Goal: Check status: Check status

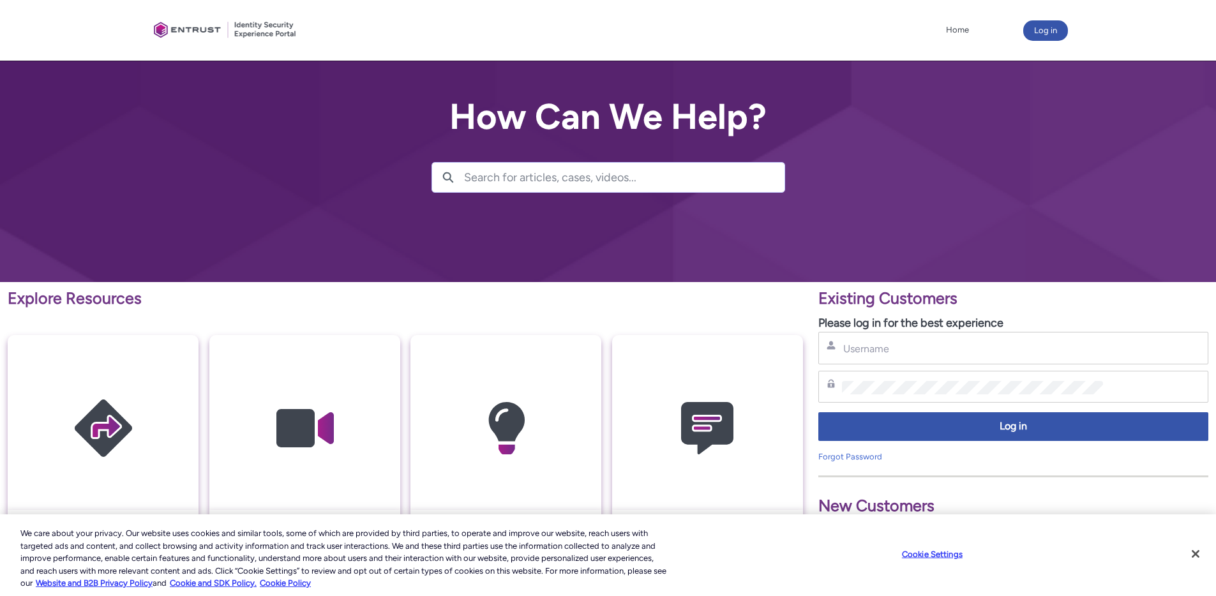
click at [909, 361] on div "Username" at bounding box center [1013, 348] width 390 height 33
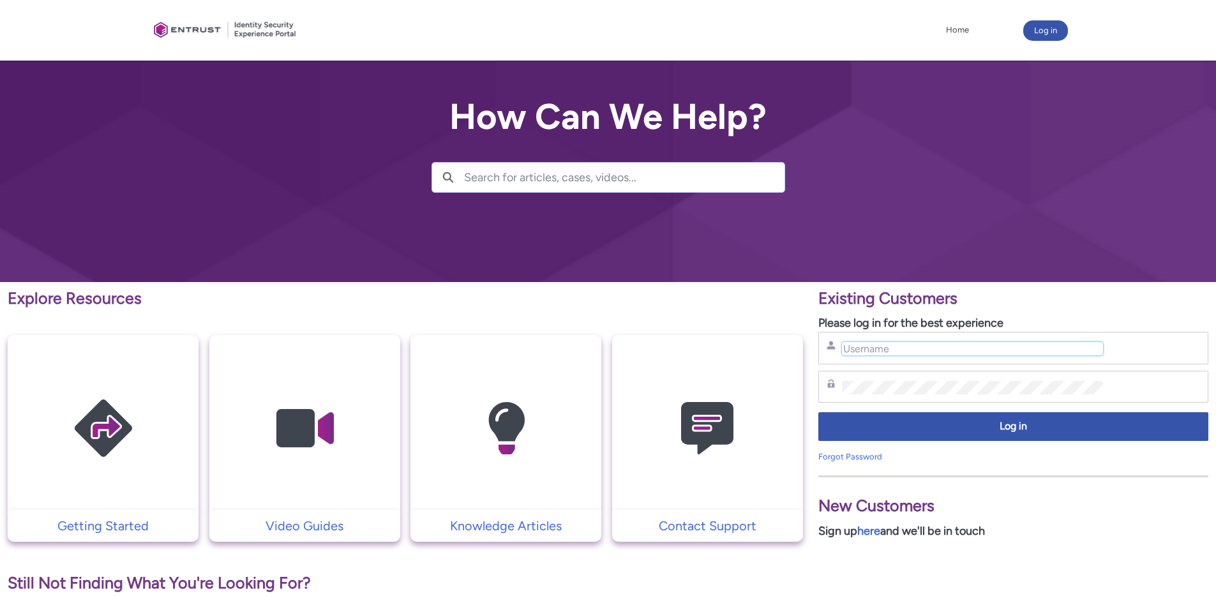
click at [910, 350] on input "Username" at bounding box center [972, 348] width 261 height 13
type input "hank.hsu@zebedee.io"
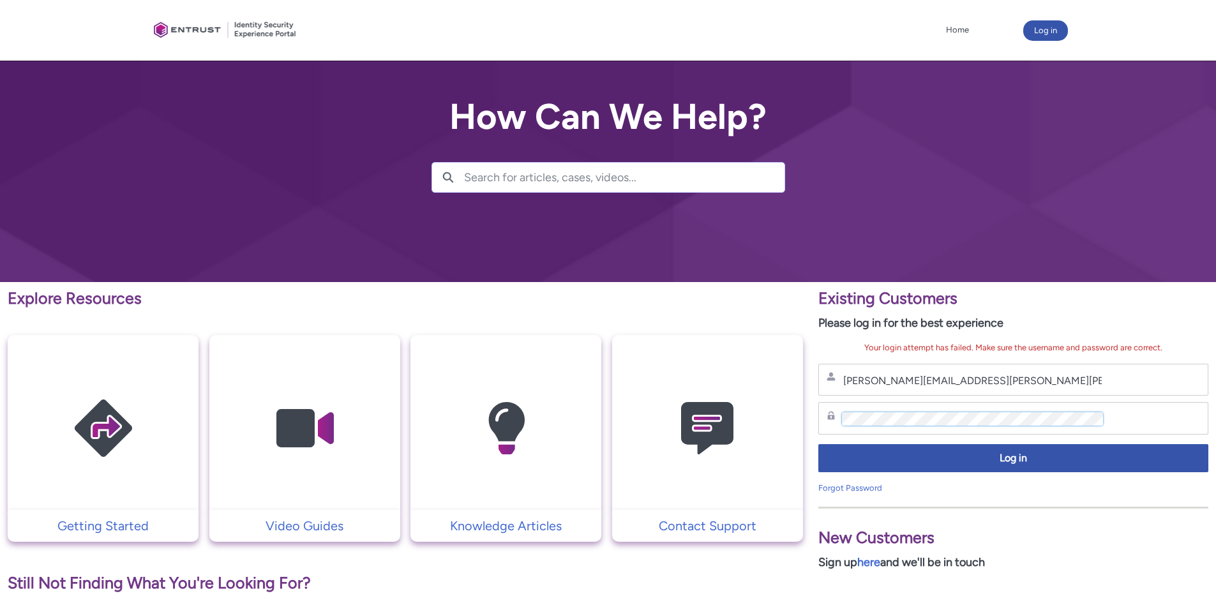
click at [779, 407] on div "Explore Resources Getting Started Video Guides Knowledge Articles Contact Suppo…" at bounding box center [608, 565] width 1216 height 566
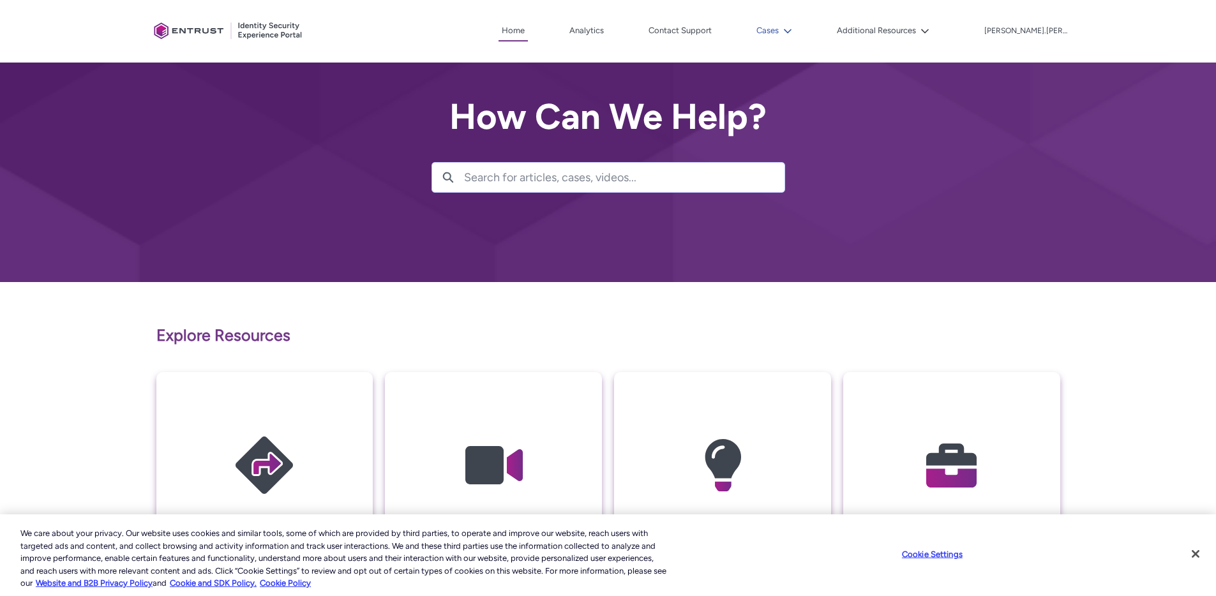
click at [792, 27] on lightning-icon at bounding box center [785, 31] width 13 height 10
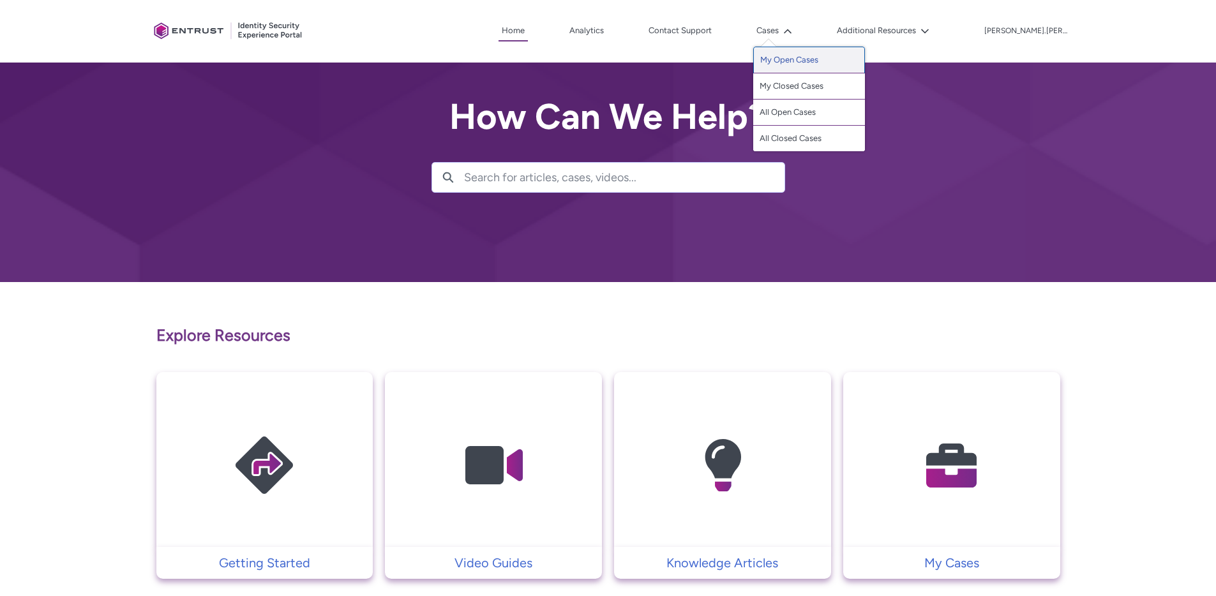
click at [837, 62] on link "My Open Cases" at bounding box center [809, 60] width 112 height 27
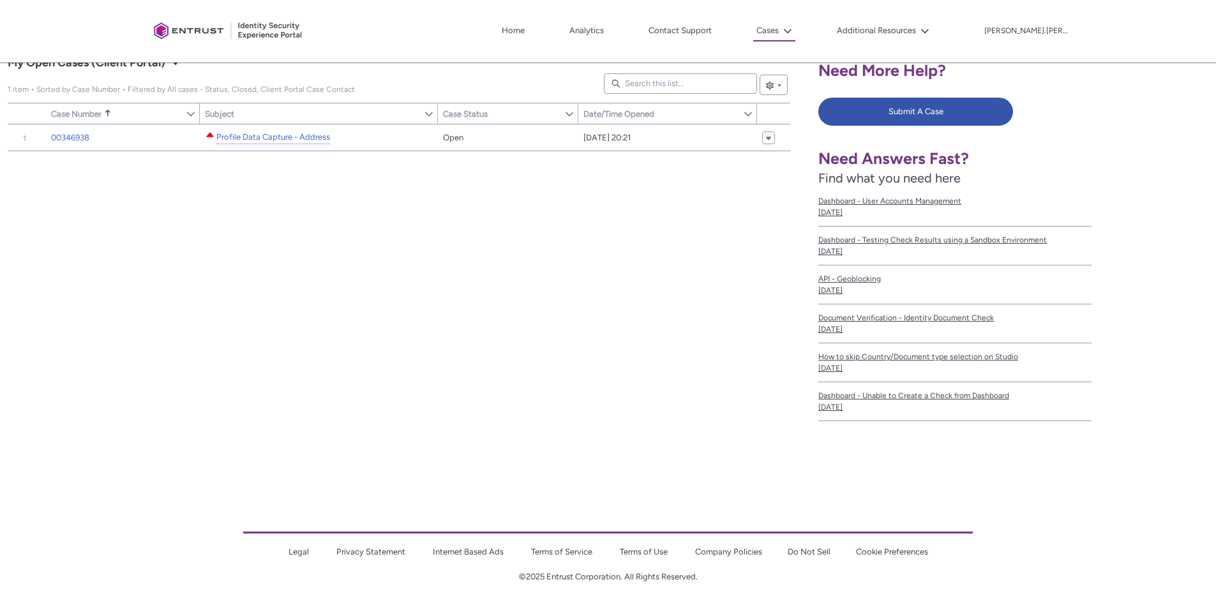
scroll to position [218, 0]
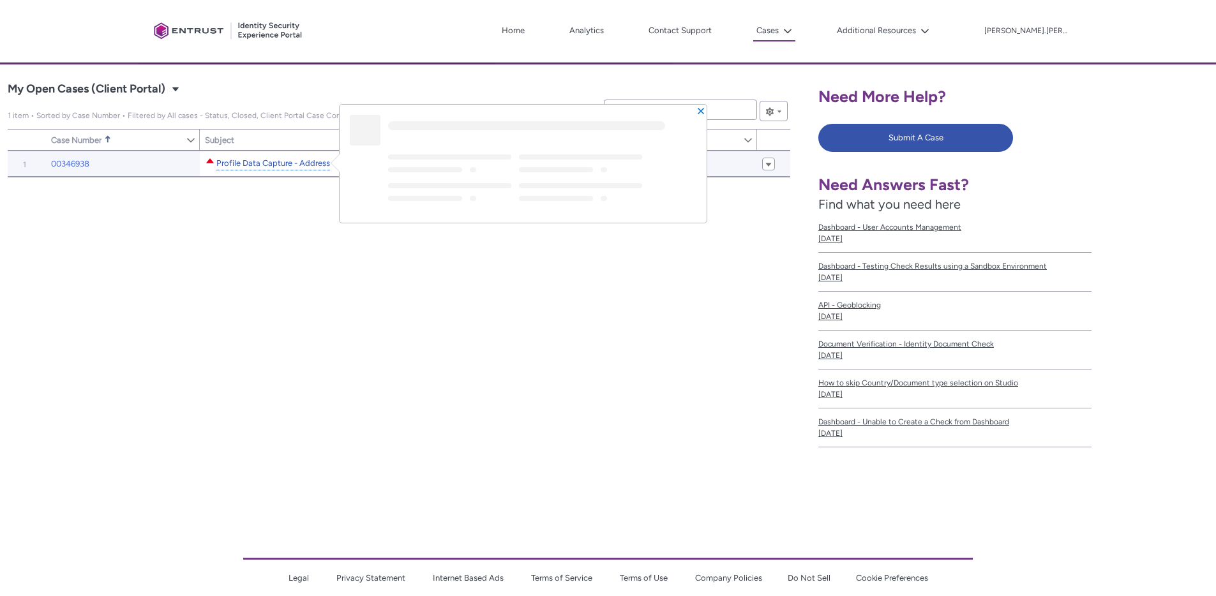
click at [274, 166] on link "Profile Data Capture - Address" at bounding box center [273, 163] width 114 height 13
type input "237"
type input "385"
type input "216"
type input "276"
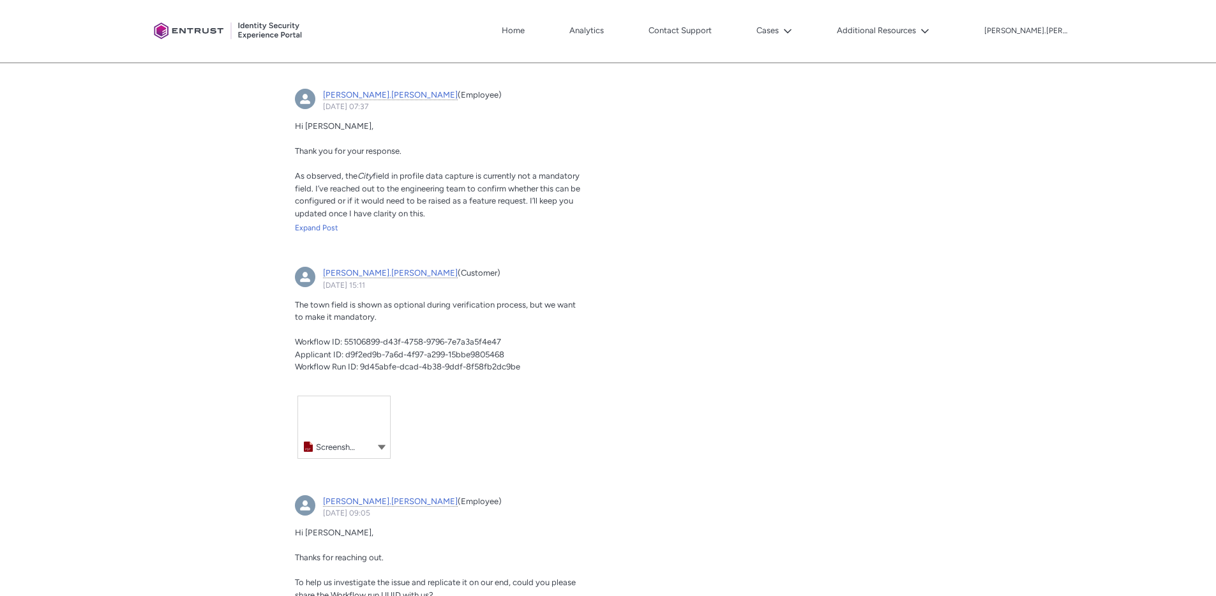
scroll to position [273, 0]
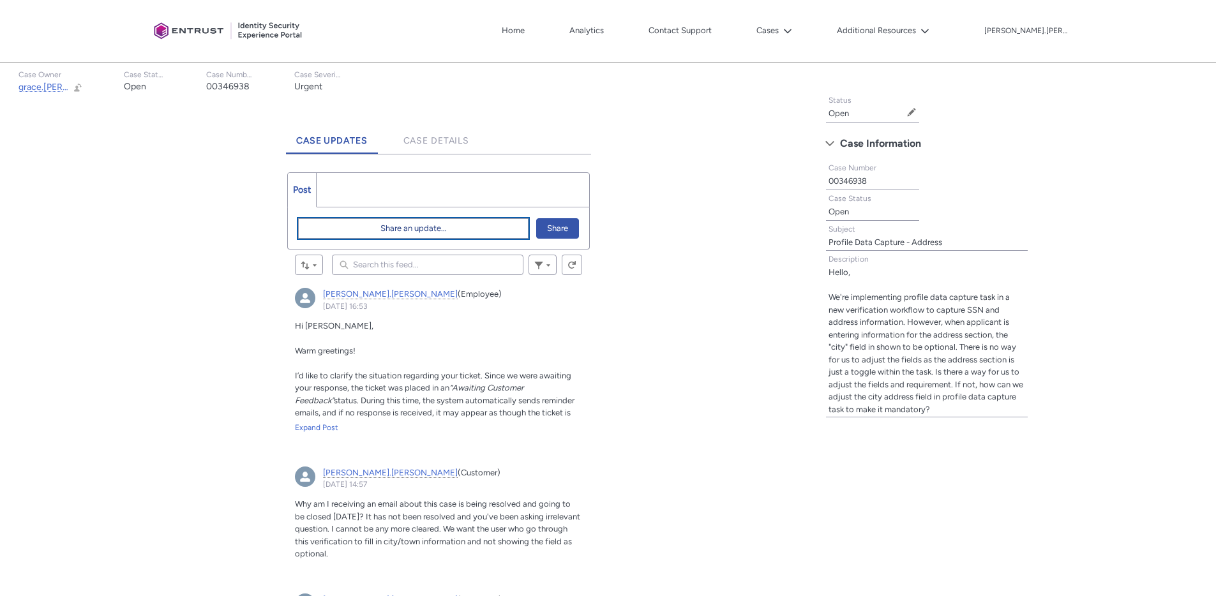
click at [400, 237] on span "Share an update..." at bounding box center [413, 228] width 66 height 19
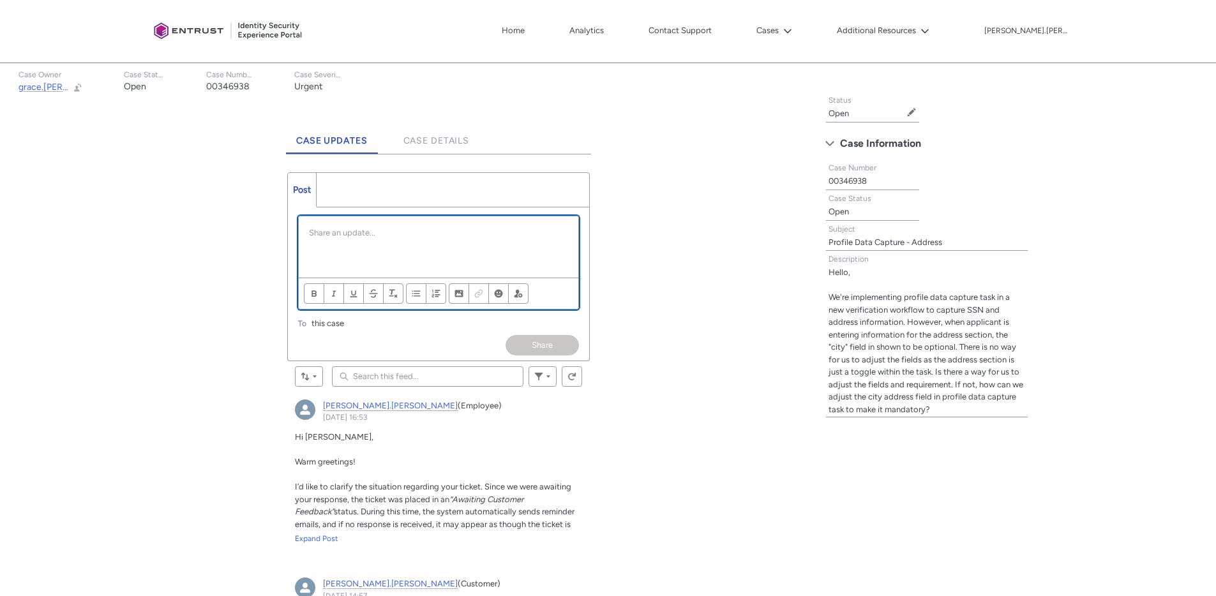
scroll to position [0, 0]
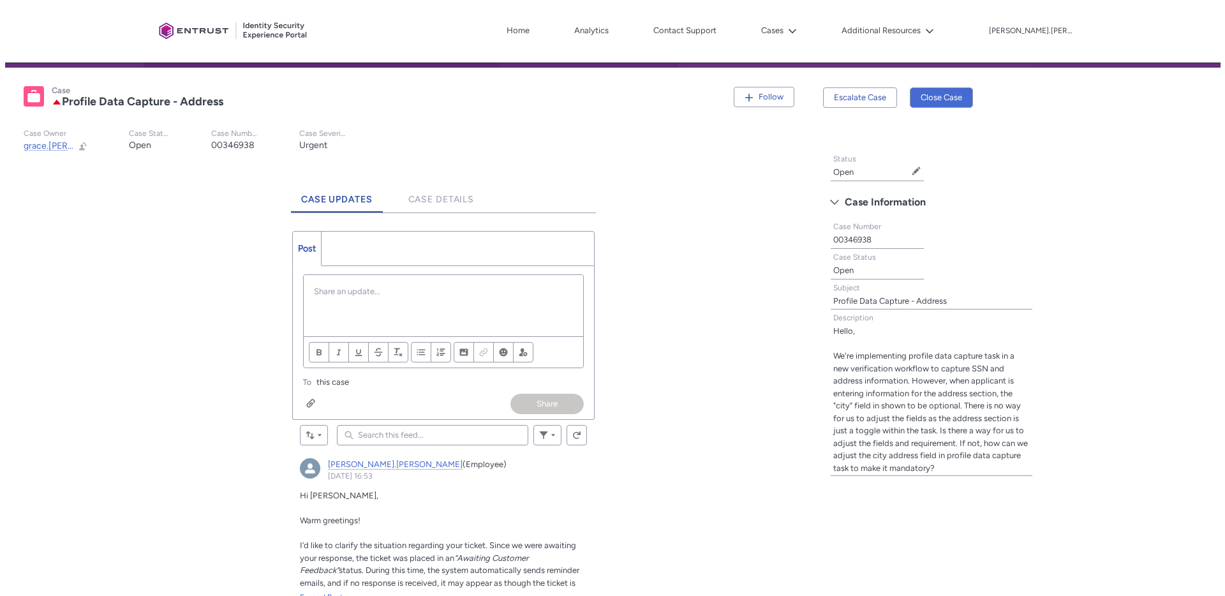
scroll to position [204, 0]
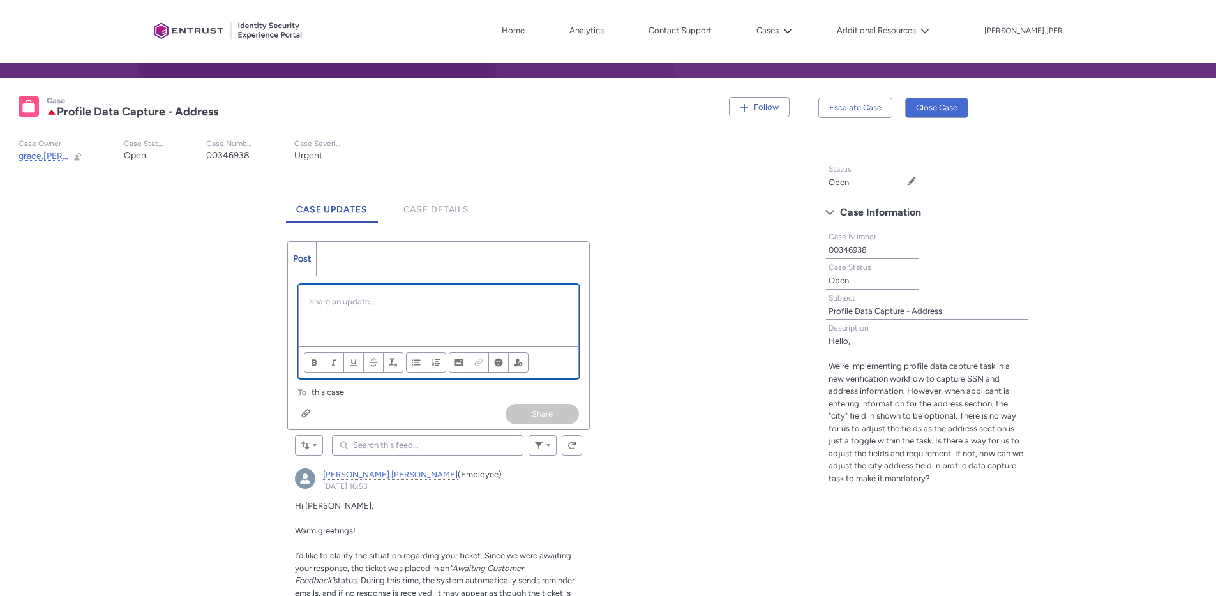
click at [400, 297] on p "Chatter Publisher" at bounding box center [438, 301] width 259 height 13
